Goal: Task Accomplishment & Management: Complete application form

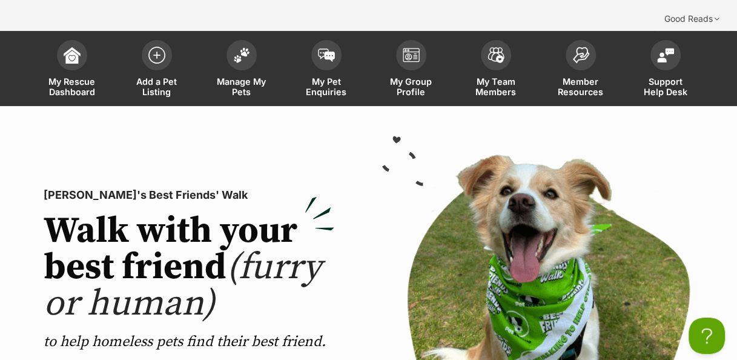
scroll to position [19, 0]
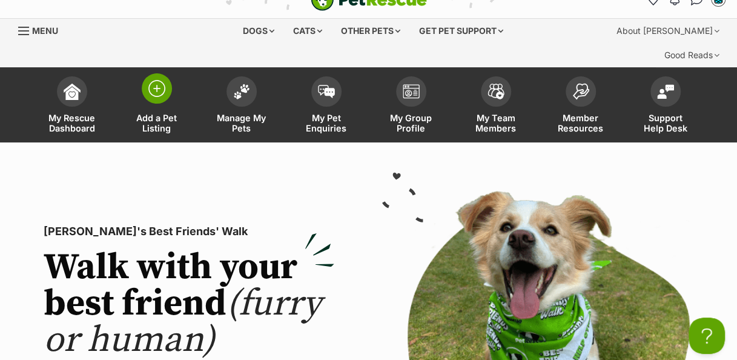
click at [163, 80] on img at bounding box center [156, 88] width 17 height 17
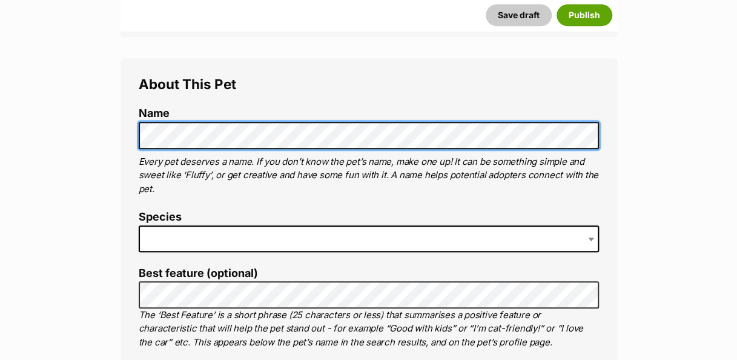
scroll to position [426, 0]
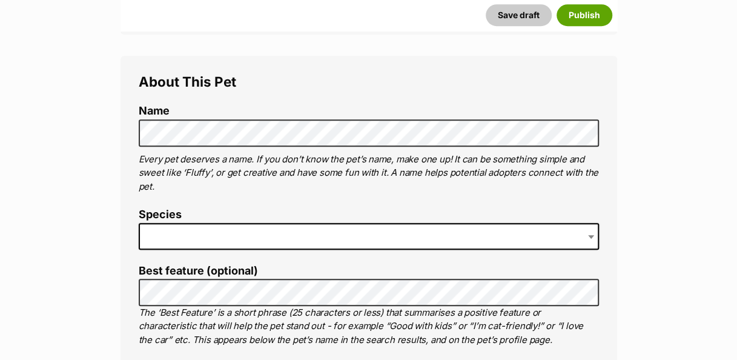
click at [252, 223] on span at bounding box center [369, 236] width 460 height 27
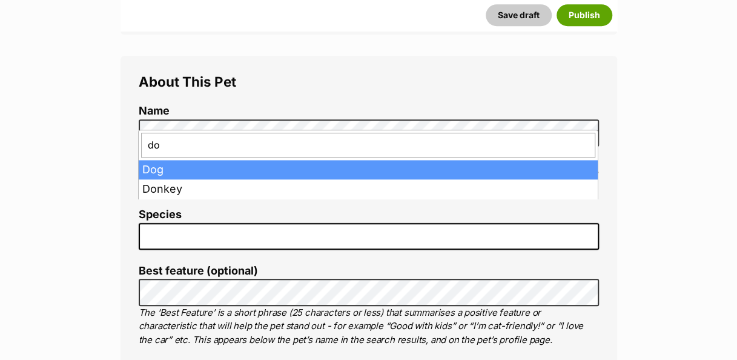
type input "dog"
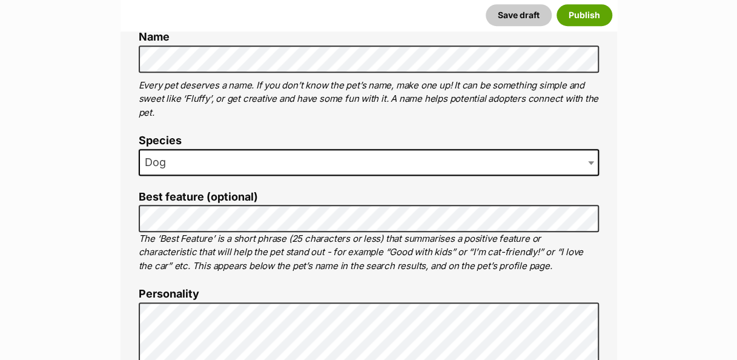
scroll to position [500, 0]
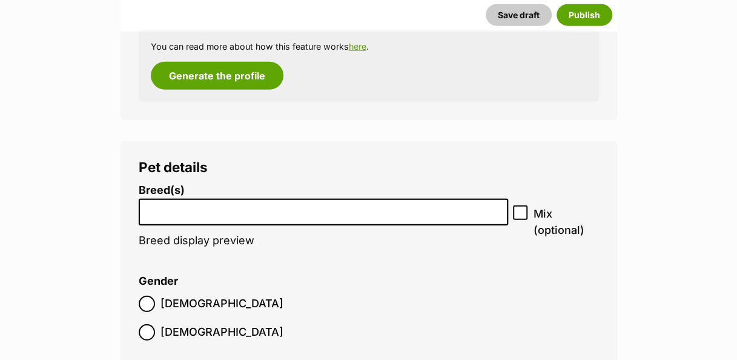
scroll to position [1389, 0]
click at [345, 203] on input "search" at bounding box center [323, 209] width 361 height 13
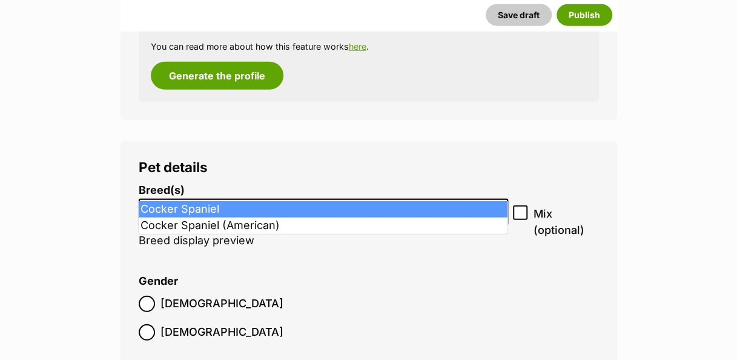
type input "Cocker"
select select "371"
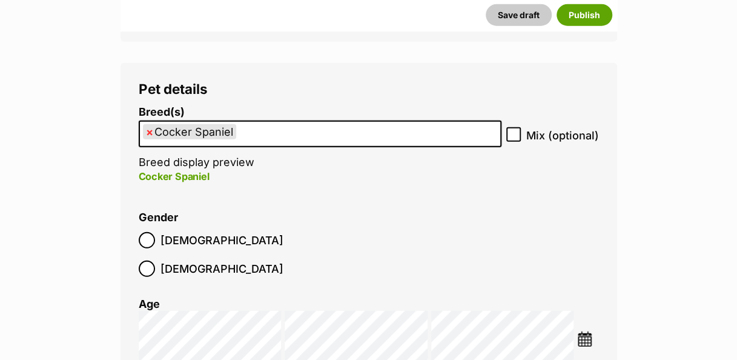
scroll to position [1473, 0]
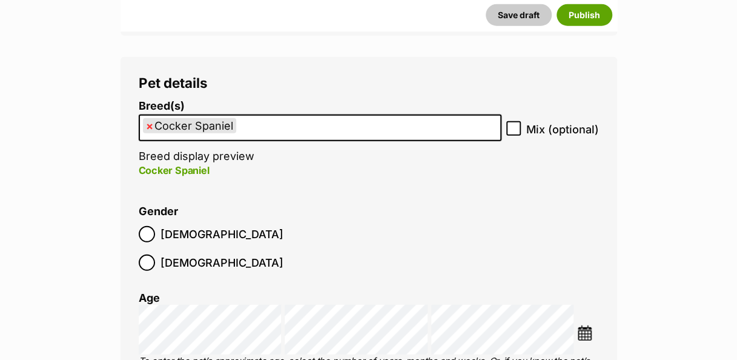
click at [580, 325] on img at bounding box center [584, 332] width 15 height 15
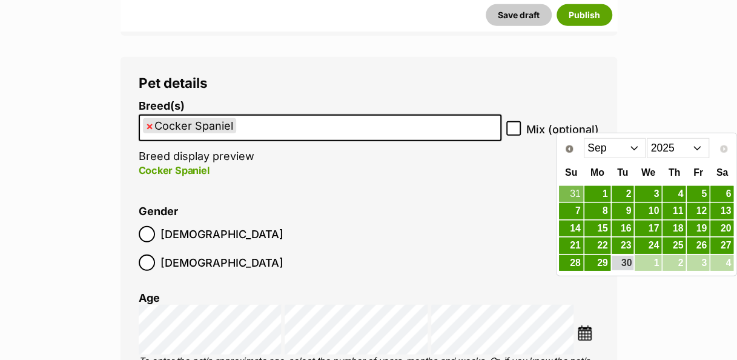
click at [692, 149] on select "2015 2016 2017 2018 2019 2020 2021 2022 2023 2024 2025" at bounding box center [678, 147] width 62 height 19
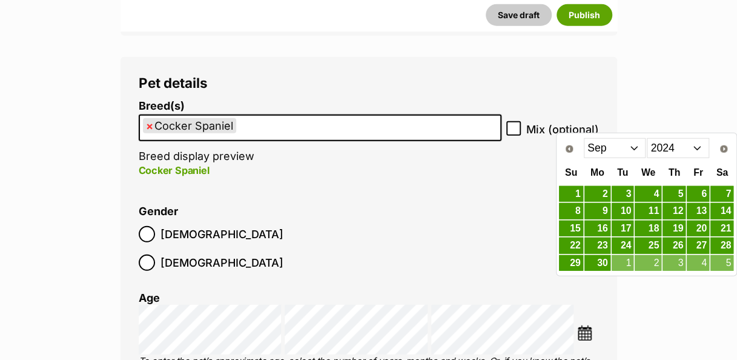
click at [638, 140] on select "Jan Feb Mar Apr May Jun [DATE] Aug Sep Oct Nov Dec" at bounding box center [615, 147] width 62 height 19
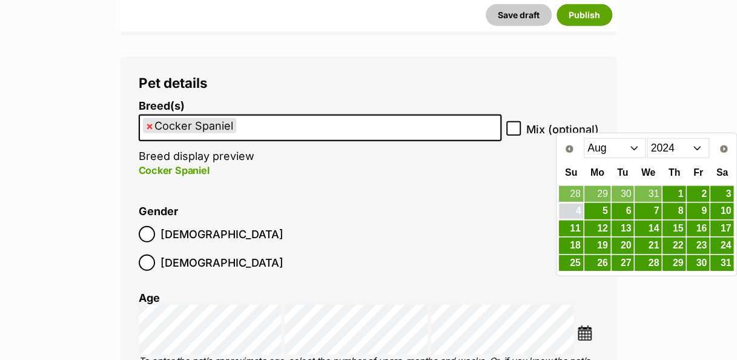
click at [574, 206] on link "4" at bounding box center [571, 210] width 24 height 15
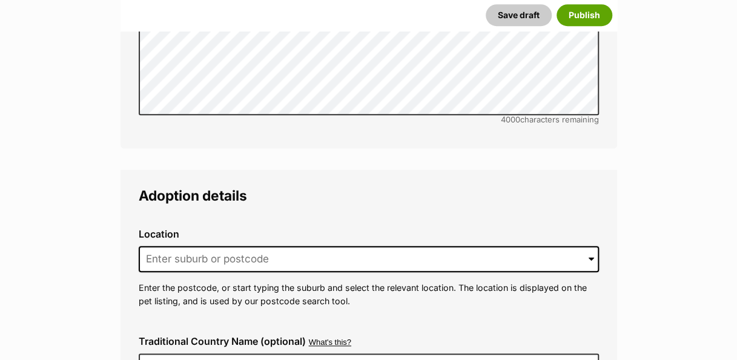
scroll to position [2741, 0]
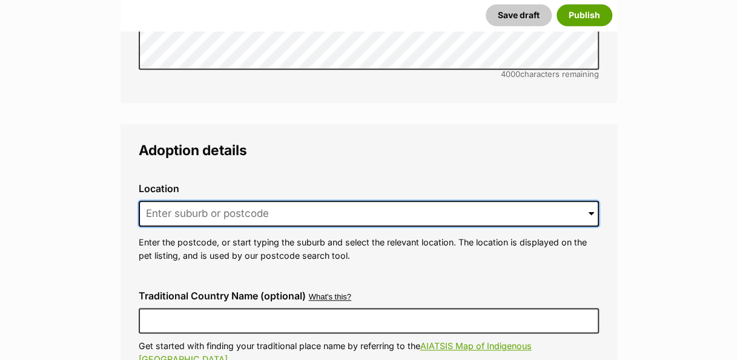
click at [265, 200] on input at bounding box center [369, 213] width 460 height 27
drag, startPoint x: 265, startPoint y: 157, endPoint x: 660, endPoint y: 226, distance: 401.4
click at [280, 200] on input at bounding box center [369, 213] width 460 height 27
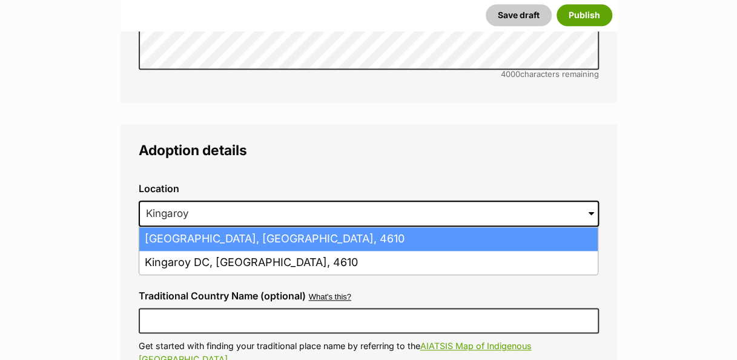
click at [288, 227] on li "[GEOGRAPHIC_DATA], [GEOGRAPHIC_DATA], 4610" at bounding box center [368, 239] width 458 height 24
type input "[GEOGRAPHIC_DATA], [GEOGRAPHIC_DATA], 4610"
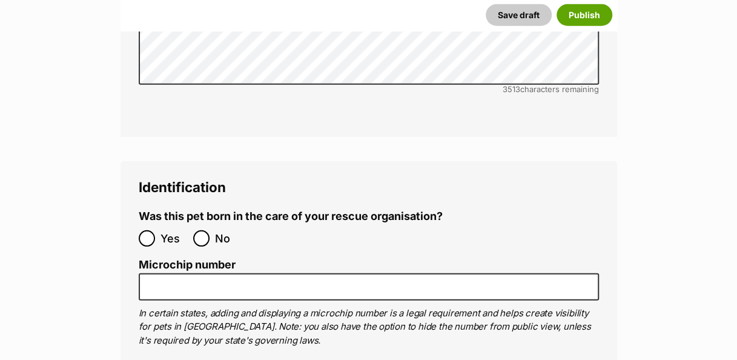
scroll to position [3838, 0]
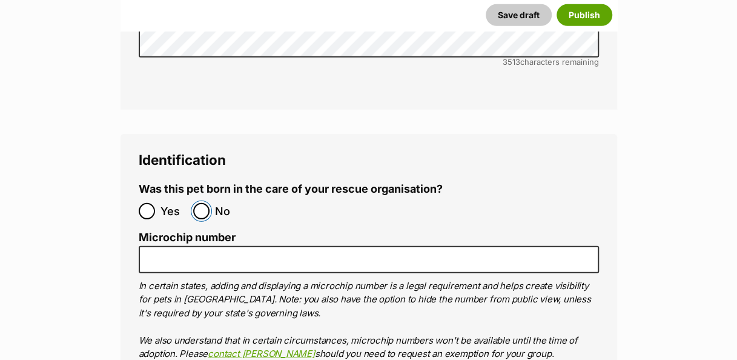
click at [196, 203] on input "No" at bounding box center [201, 211] width 16 height 16
radio input "true"
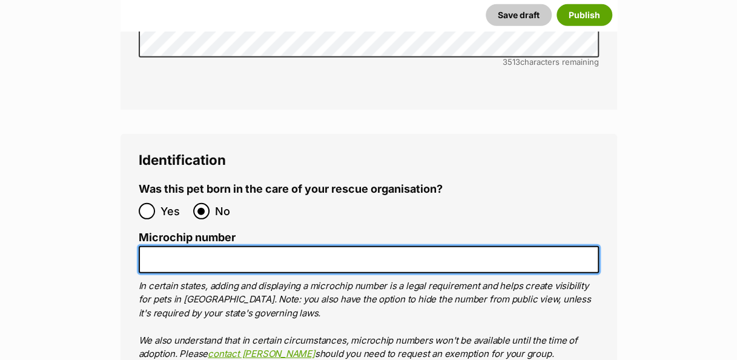
click at [412, 246] on input "Microchip number" at bounding box center [369, 259] width 460 height 27
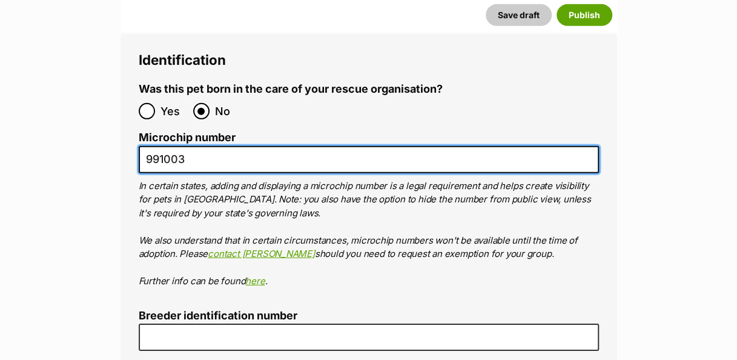
scroll to position [3937, 0]
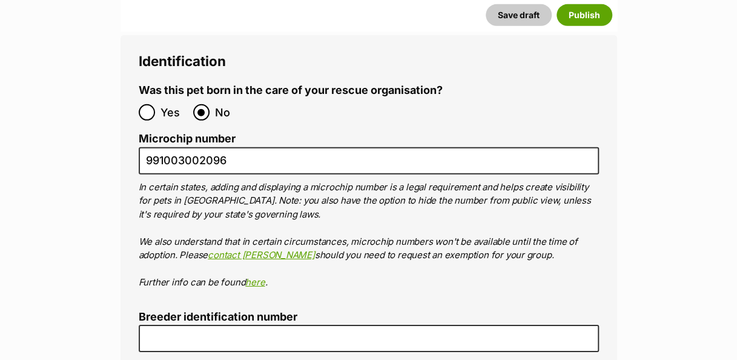
click at [612, 308] on div "Identification Was this pet born in the care of your rescue organisation? Yes N…" at bounding box center [368, 251] width 497 height 432
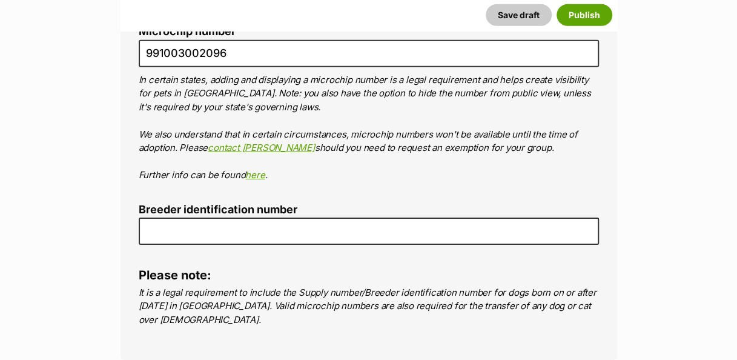
scroll to position [4047, 0]
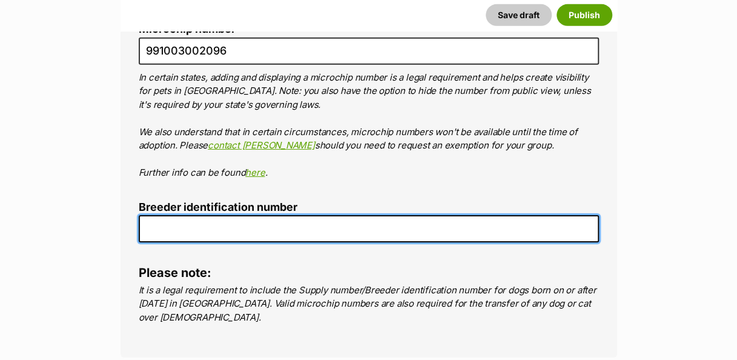
click at [250, 215] on input "Breeder identification number" at bounding box center [369, 228] width 460 height 27
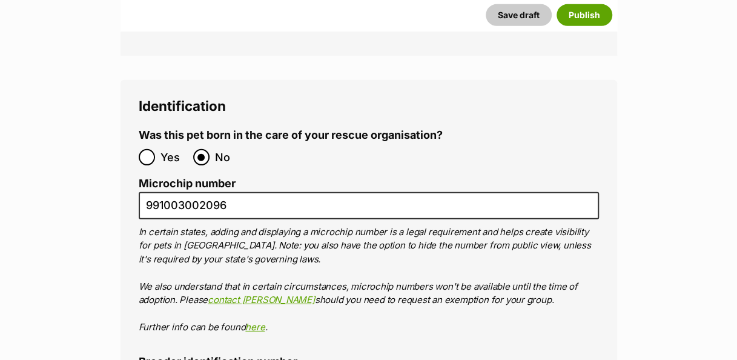
scroll to position [3891, 0]
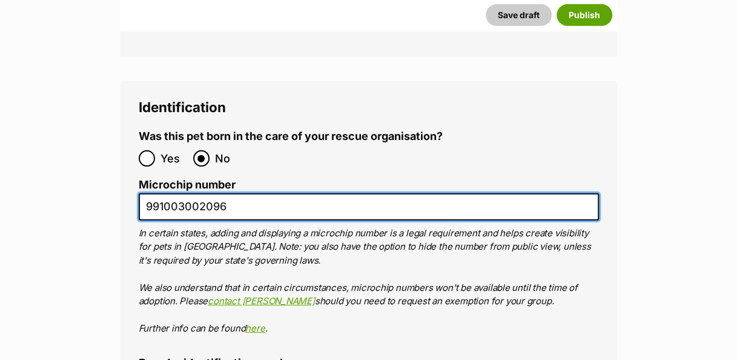
click at [245, 193] on input "991003002096" at bounding box center [369, 206] width 460 height 27
type input "991003002096127"
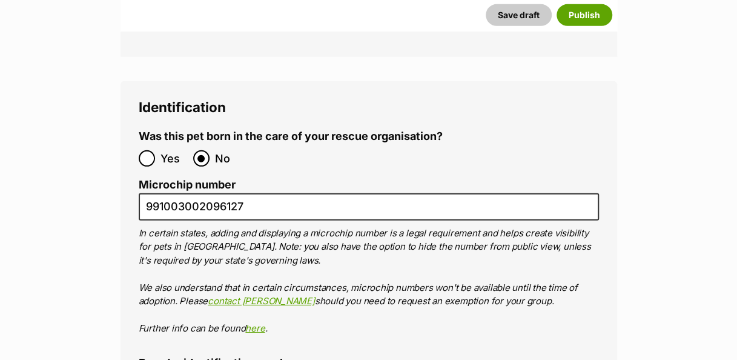
click at [200, 333] on fieldset "Identification Was this pet born in the care of your rescue organisation? Yes N…" at bounding box center [369, 251] width 460 height 305
type input "00001329542148"
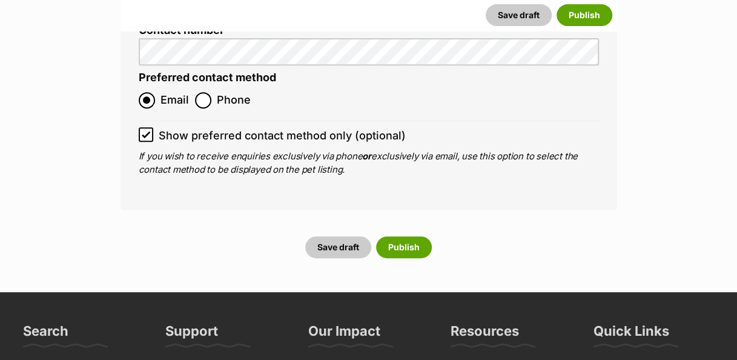
scroll to position [4632, 0]
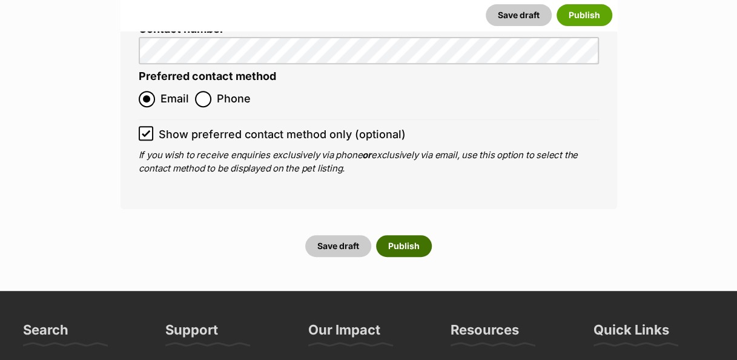
click at [409, 235] on button "Publish" at bounding box center [404, 246] width 56 height 22
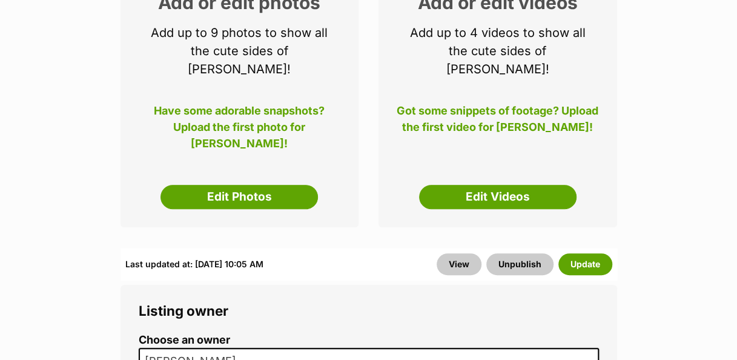
scroll to position [256, 0]
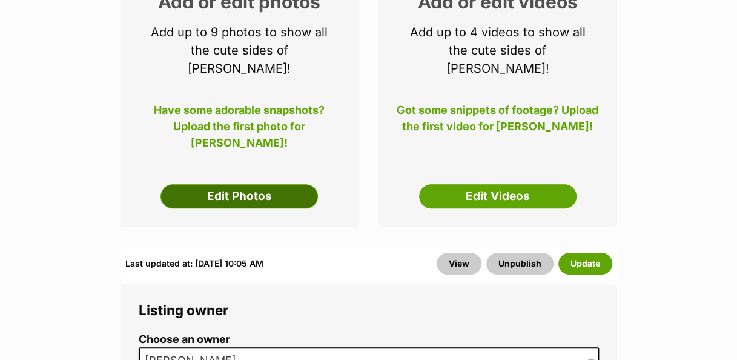
click at [288, 184] on link "Edit Photos" at bounding box center [238, 196] width 157 height 24
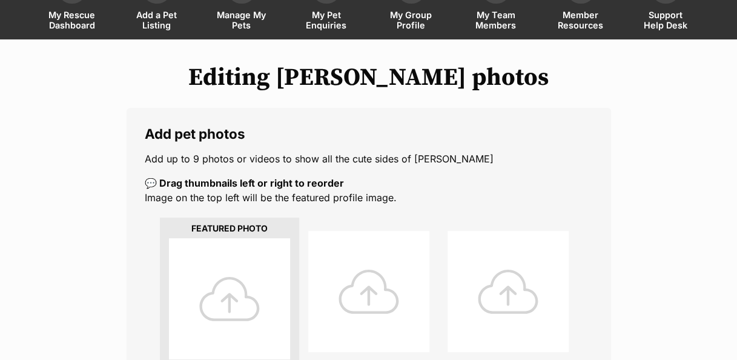
scroll to position [127, 0]
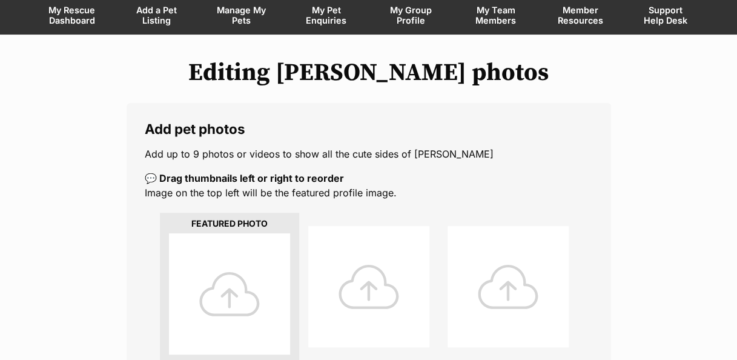
click at [230, 263] on div at bounding box center [229, 293] width 121 height 121
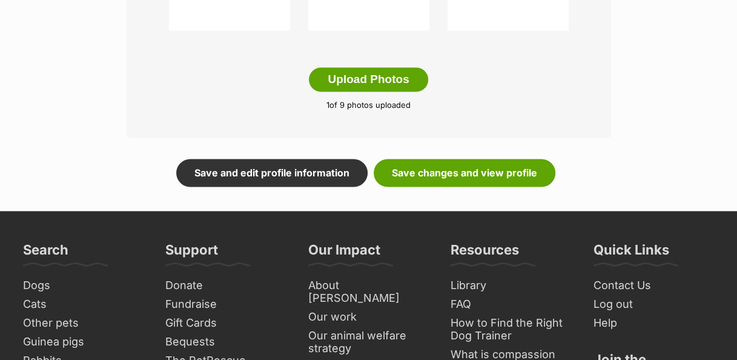
scroll to position [740, 0]
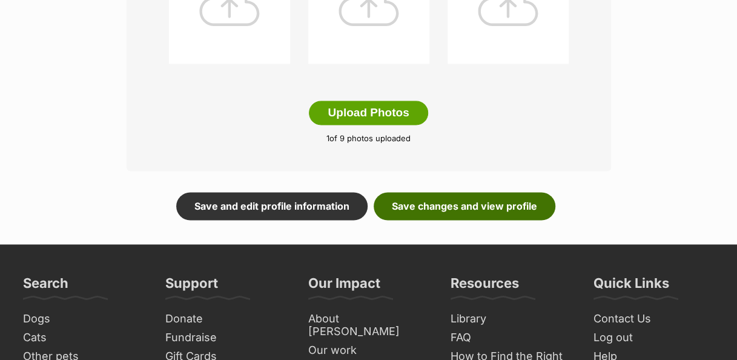
click at [521, 192] on link "Save changes and view profile" at bounding box center [465, 206] width 182 height 28
